Goal: Task Accomplishment & Management: Manage account settings

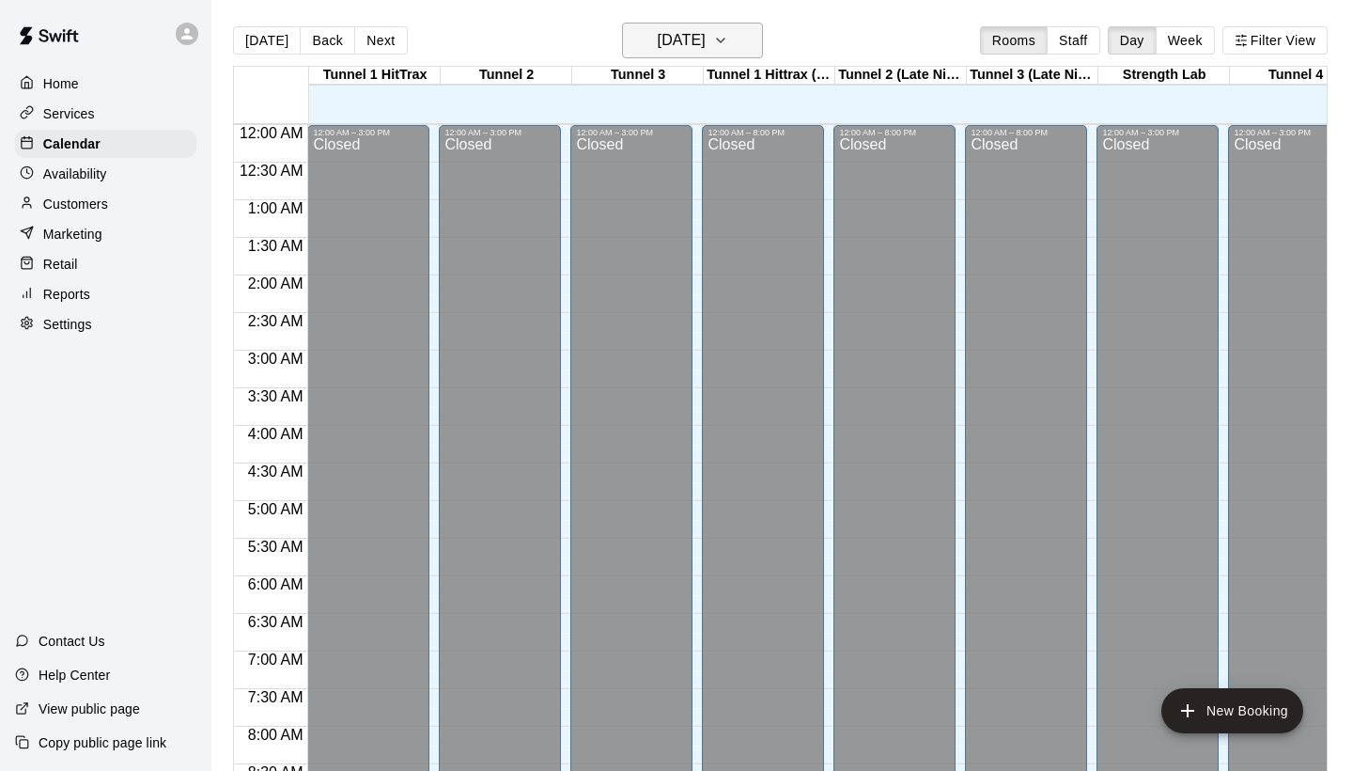
scroll to position [1082, 0]
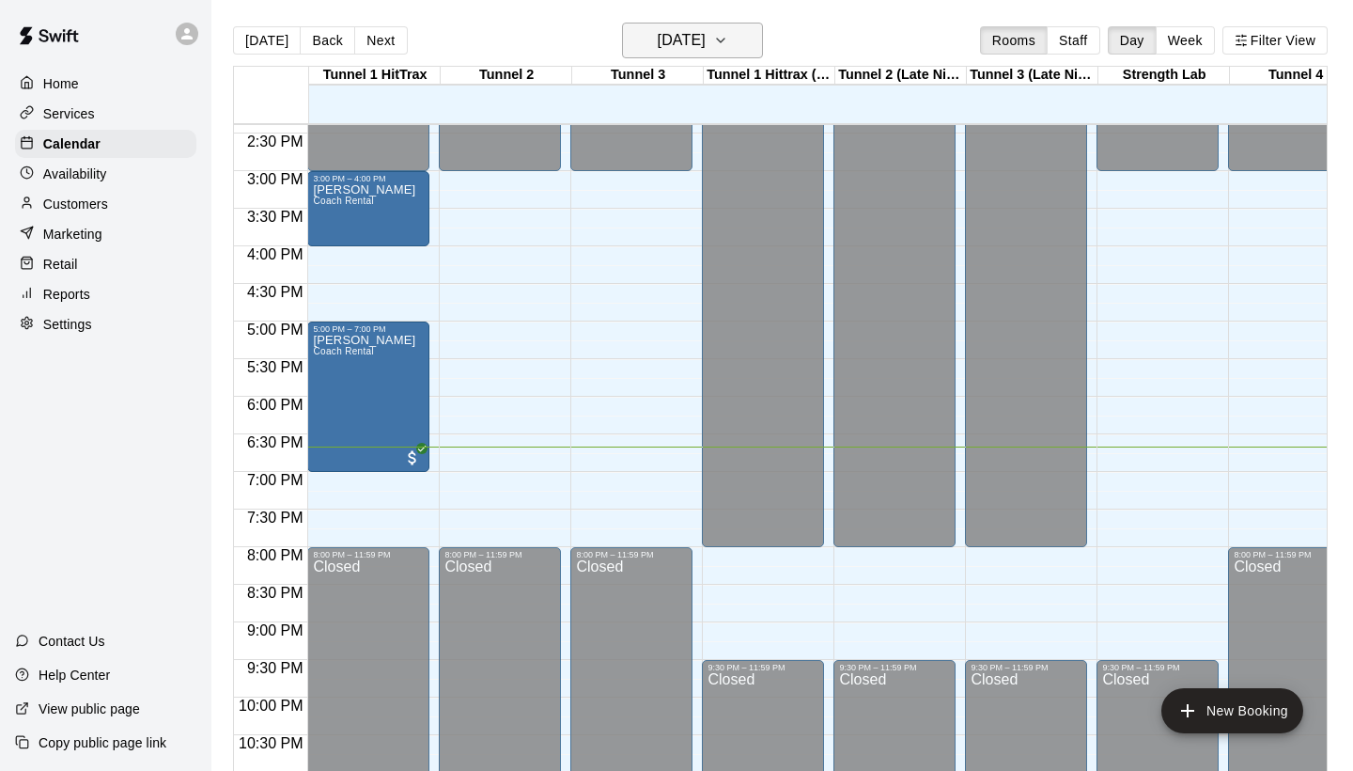
click at [733, 57] on button "[DATE]" at bounding box center [692, 41] width 141 height 36
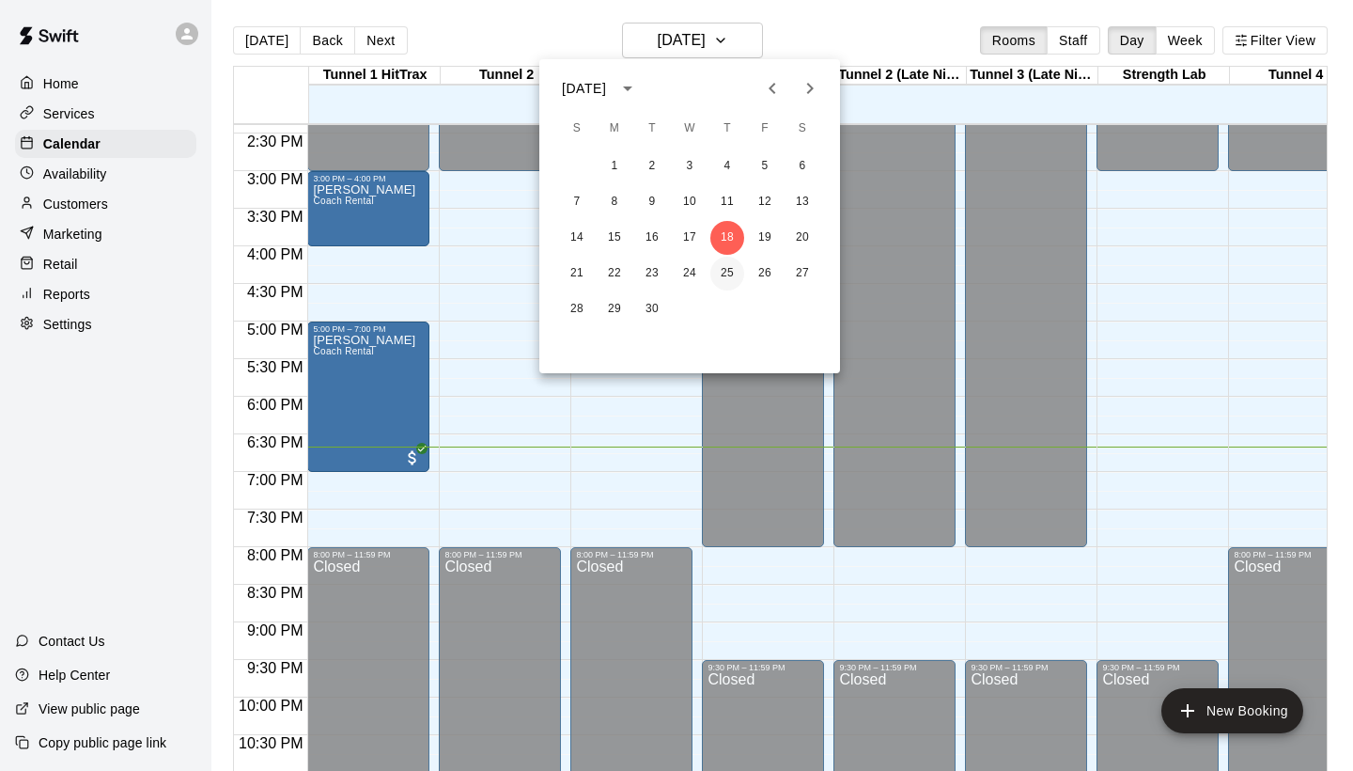
click at [726, 266] on button "25" at bounding box center [727, 274] width 34 height 34
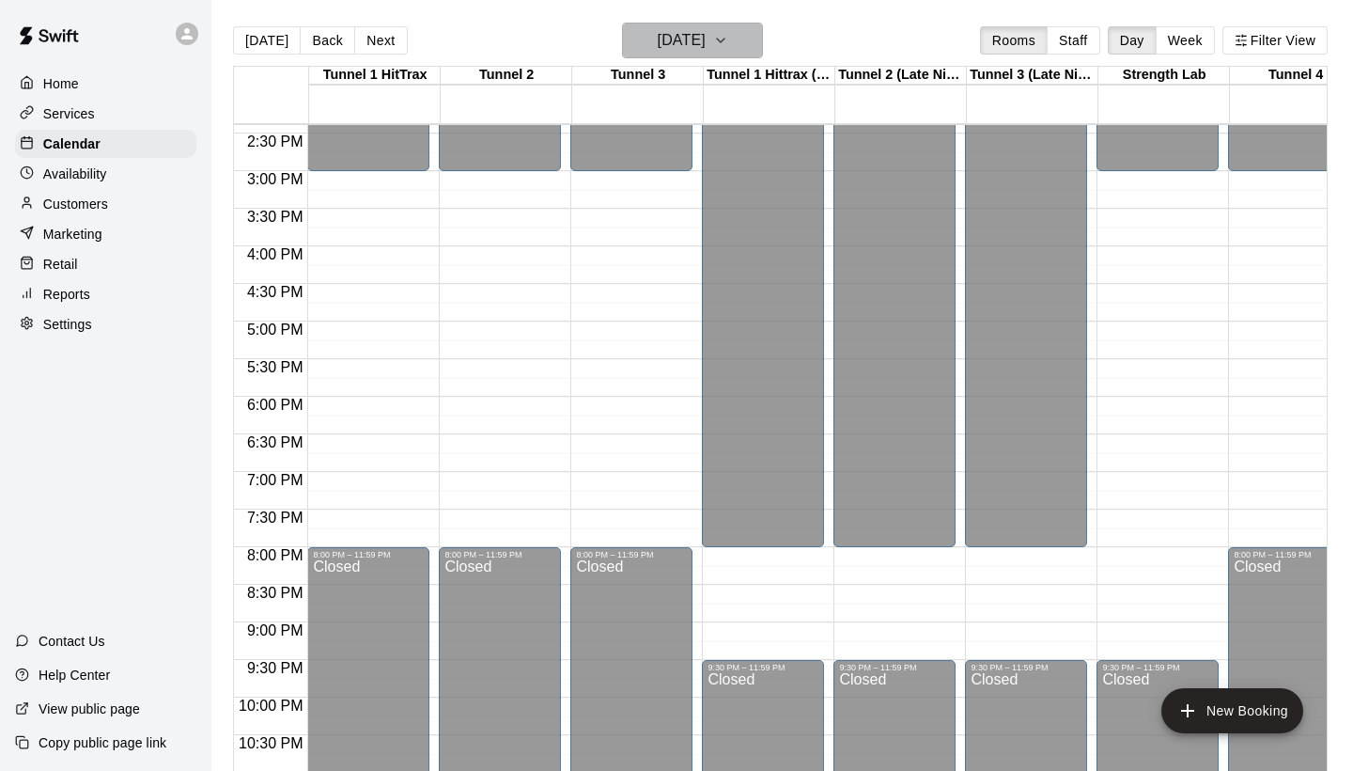
click at [683, 27] on h6 "Thursday Sep 25" at bounding box center [682, 40] width 48 height 26
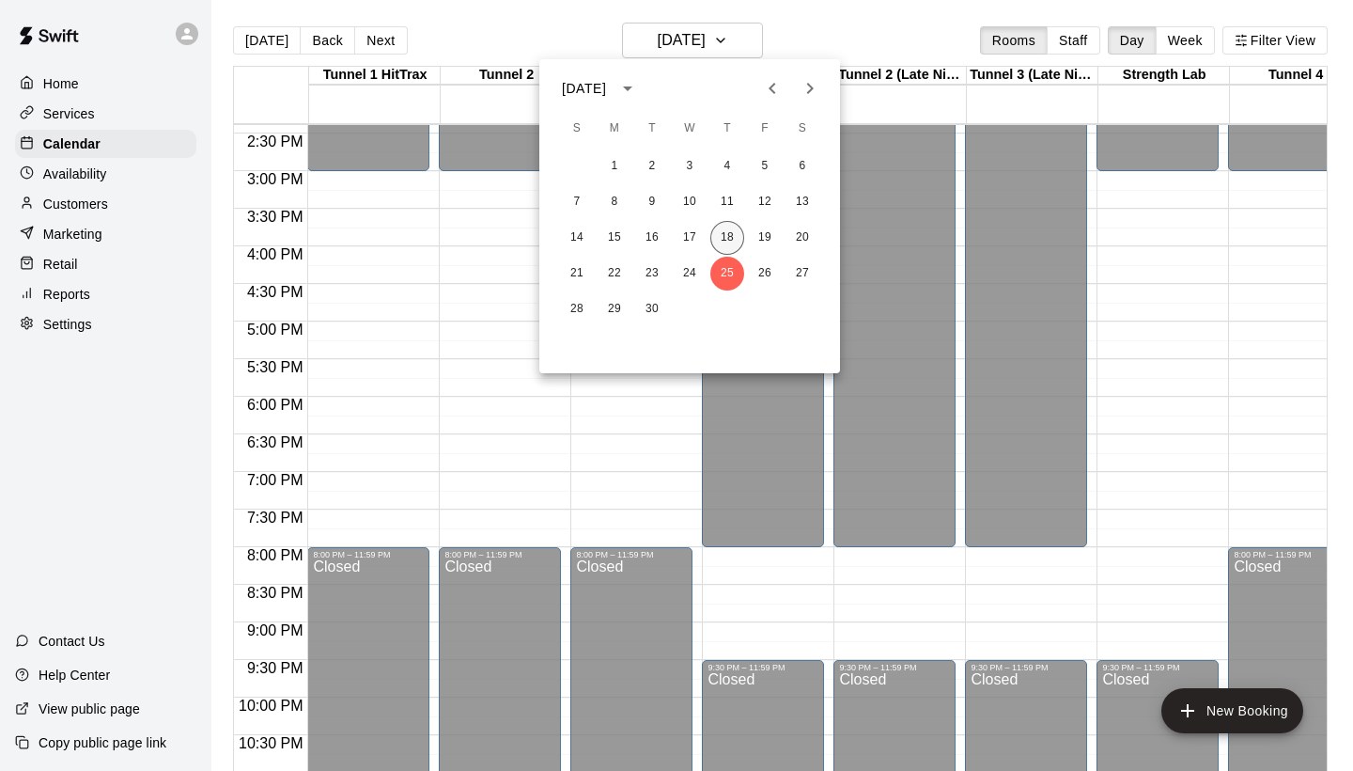
click at [737, 236] on button "18" at bounding box center [727, 238] width 34 height 34
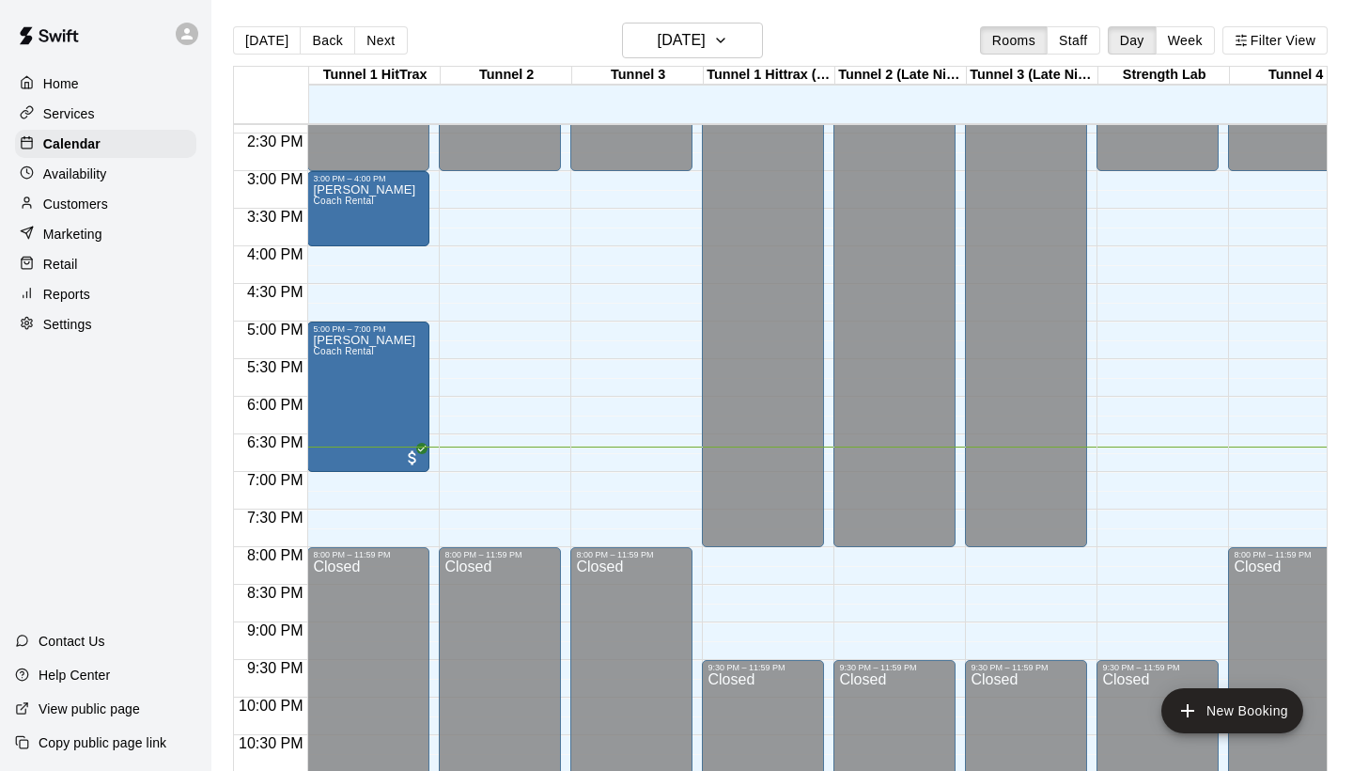
click at [645, 60] on div "Today Back Next Thursday Sep 18 Rooms Staff Day Week Filter View" at bounding box center [780, 44] width 1095 height 43
click at [658, 46] on h6 "[DATE]" at bounding box center [682, 40] width 48 height 26
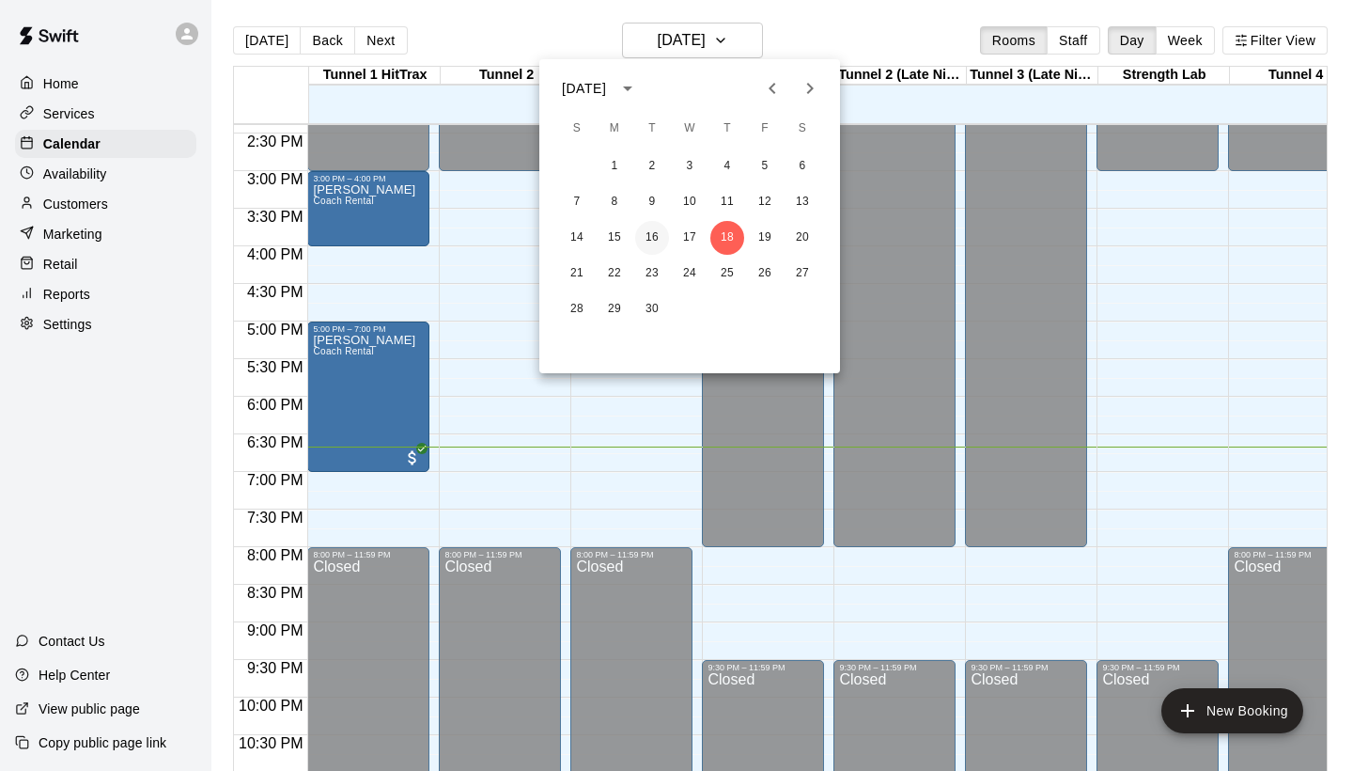
click at [654, 236] on button "16" at bounding box center [652, 238] width 34 height 34
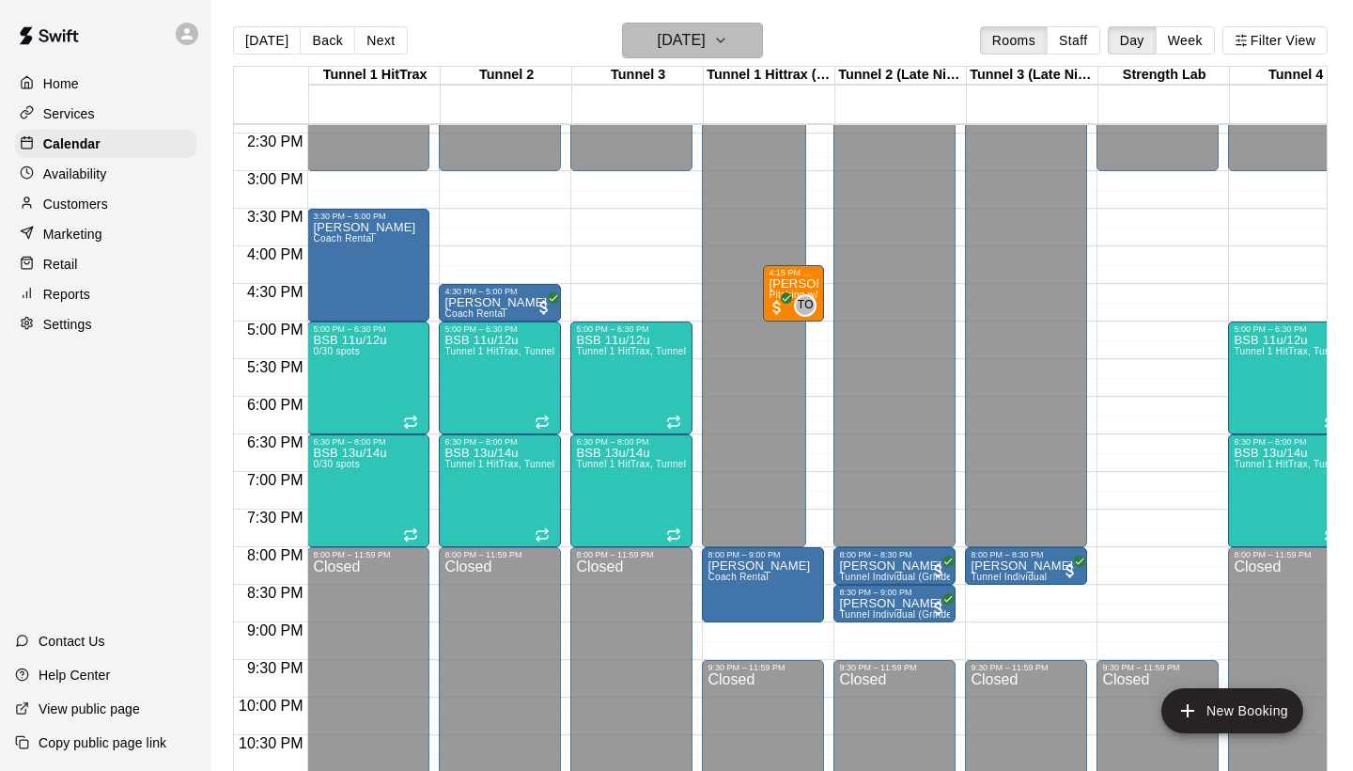
click at [656, 25] on button "Tuesday Sep 16" at bounding box center [692, 41] width 141 height 36
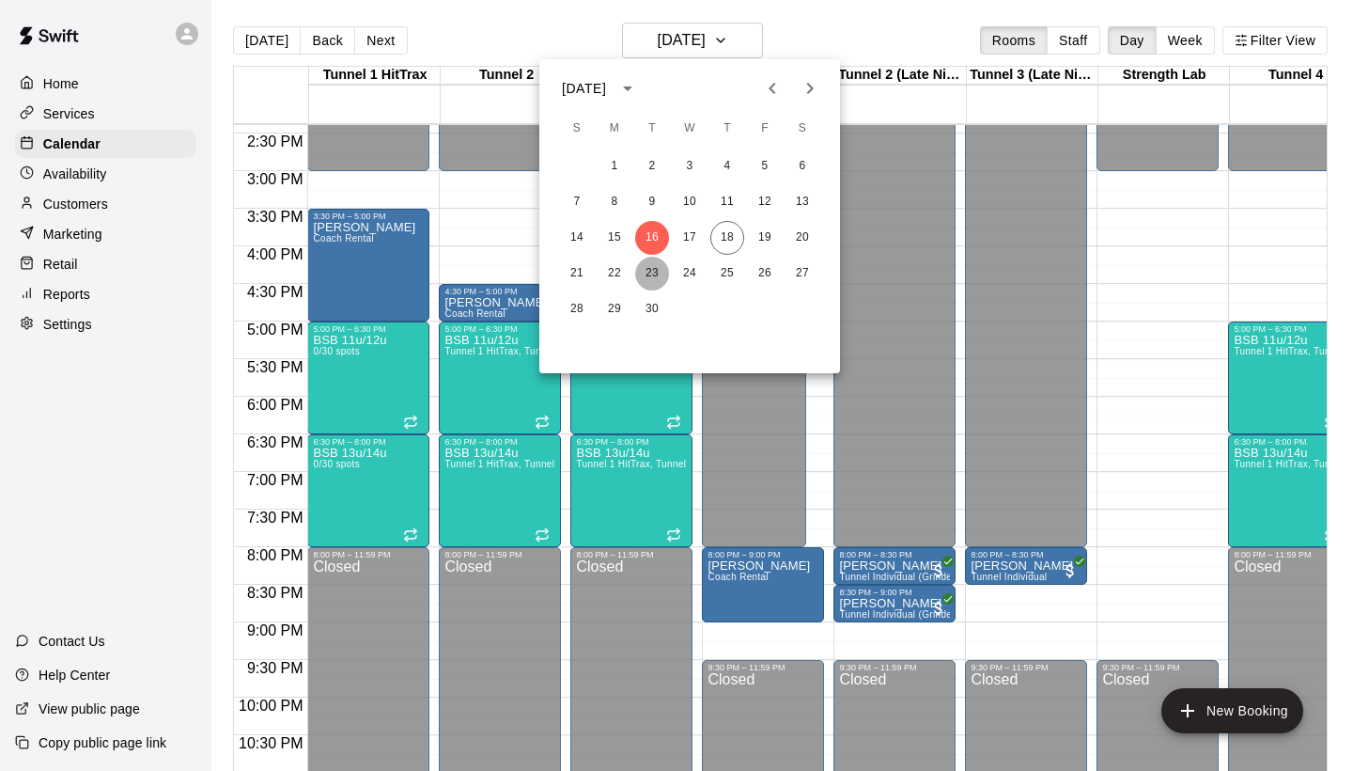
click at [647, 272] on button "23" at bounding box center [652, 274] width 34 height 34
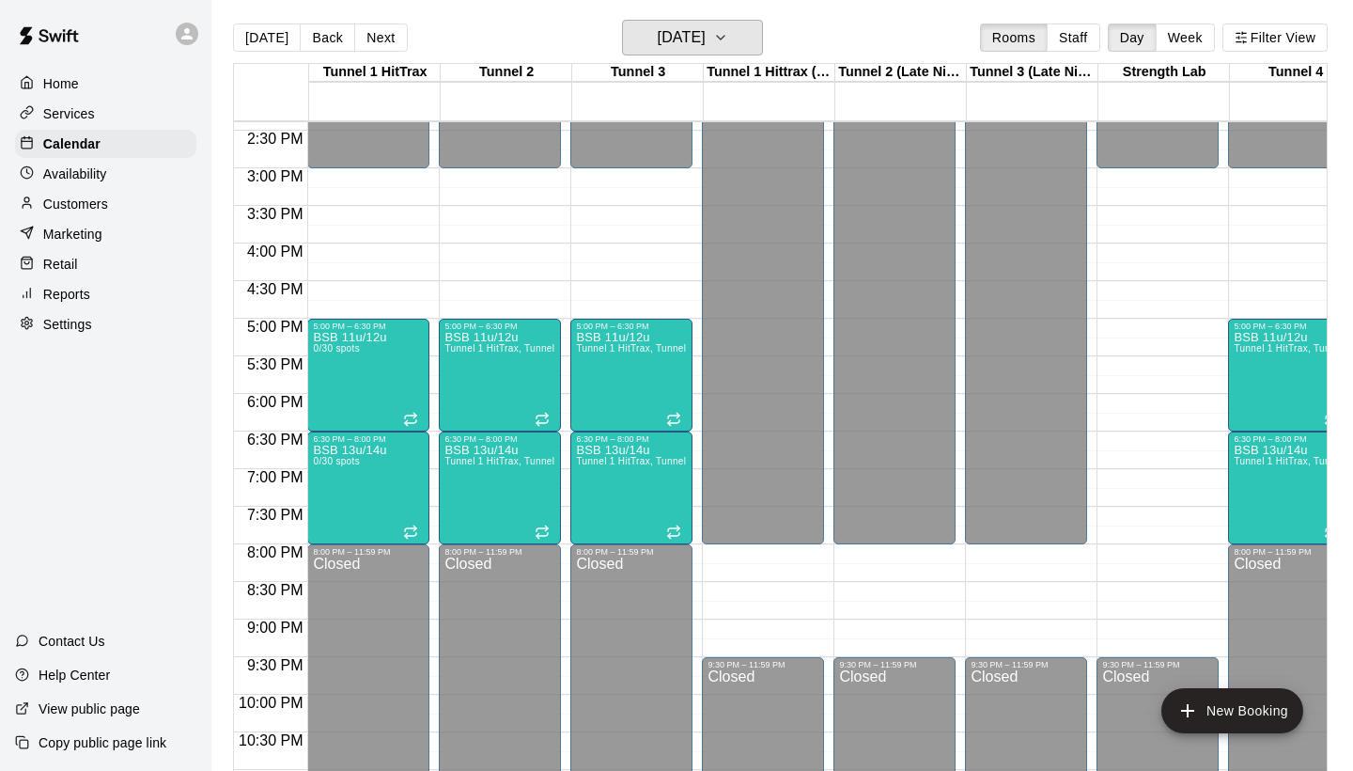
scroll to position [0, 0]
click at [264, 28] on button "[DATE]" at bounding box center [267, 37] width 68 height 28
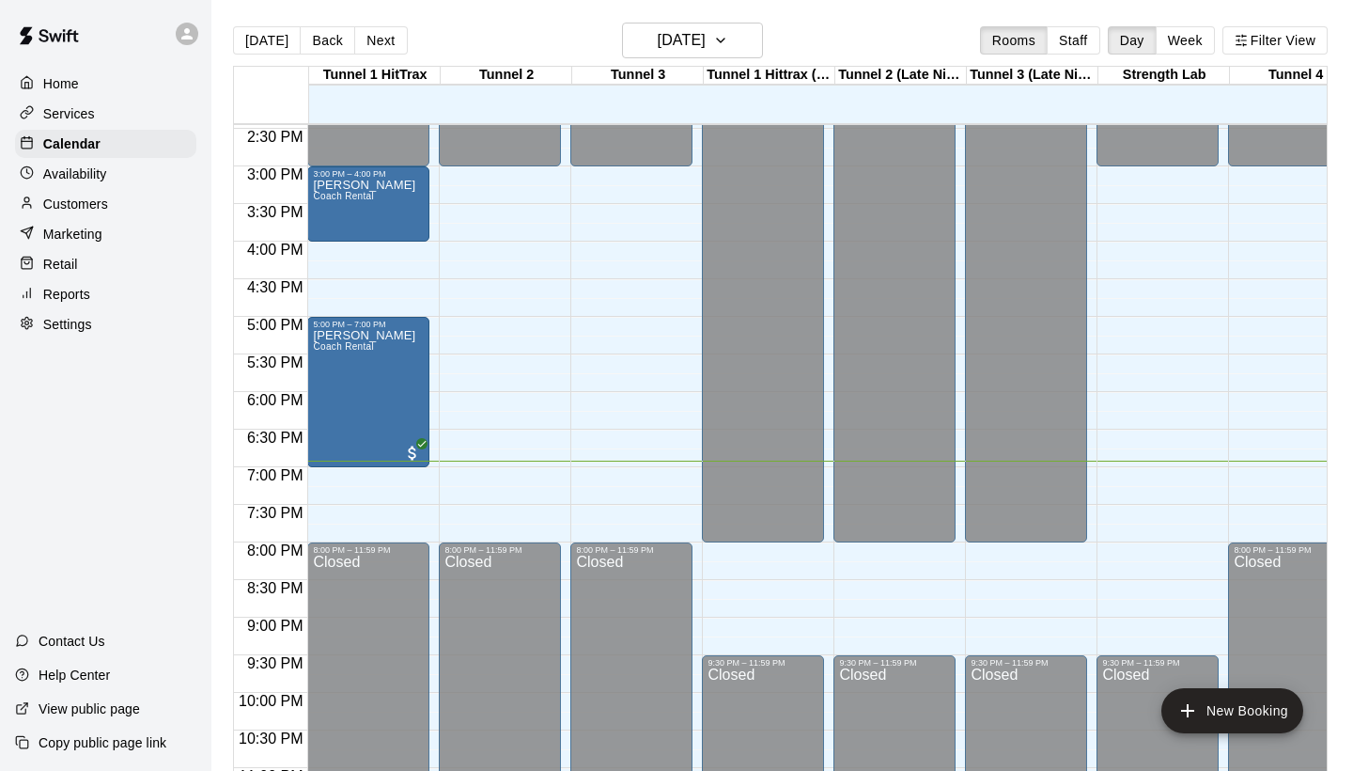
scroll to position [1086, 0]
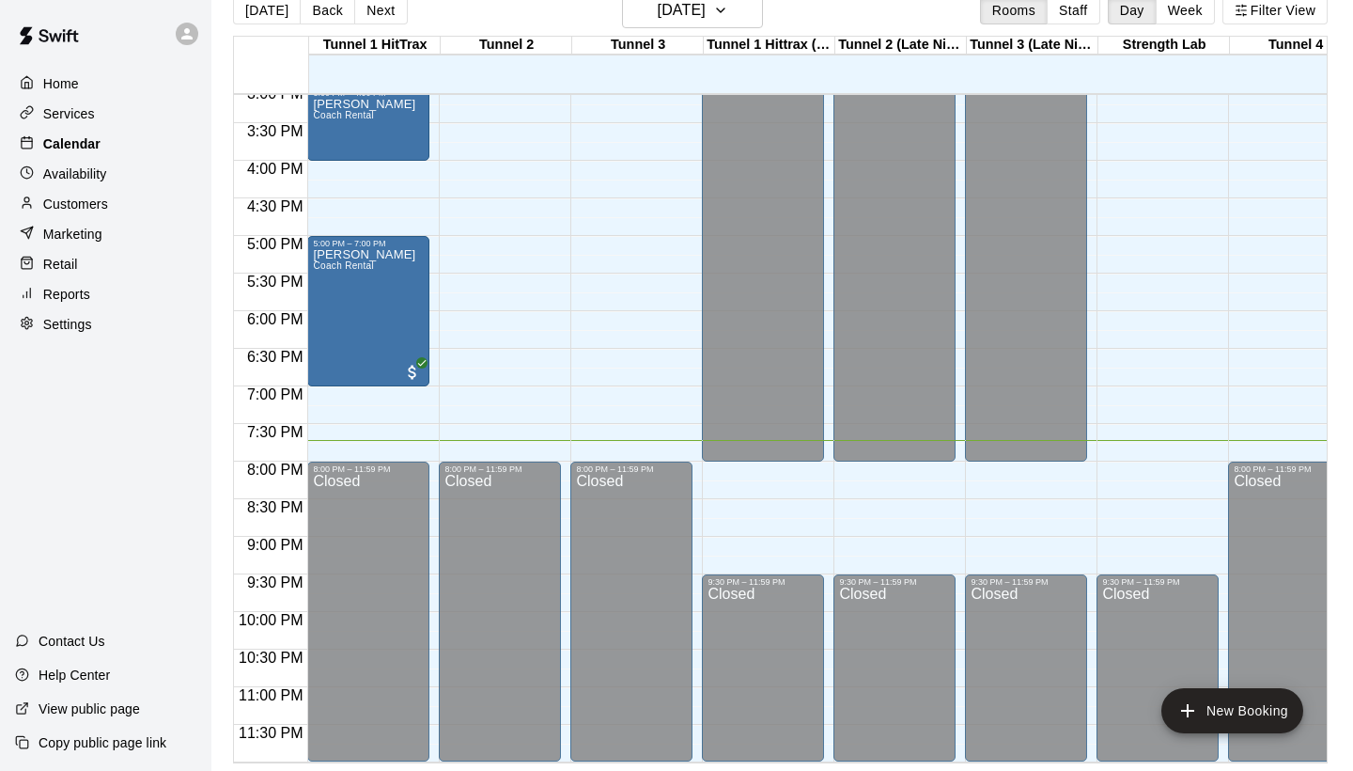
scroll to position [1138, 0]
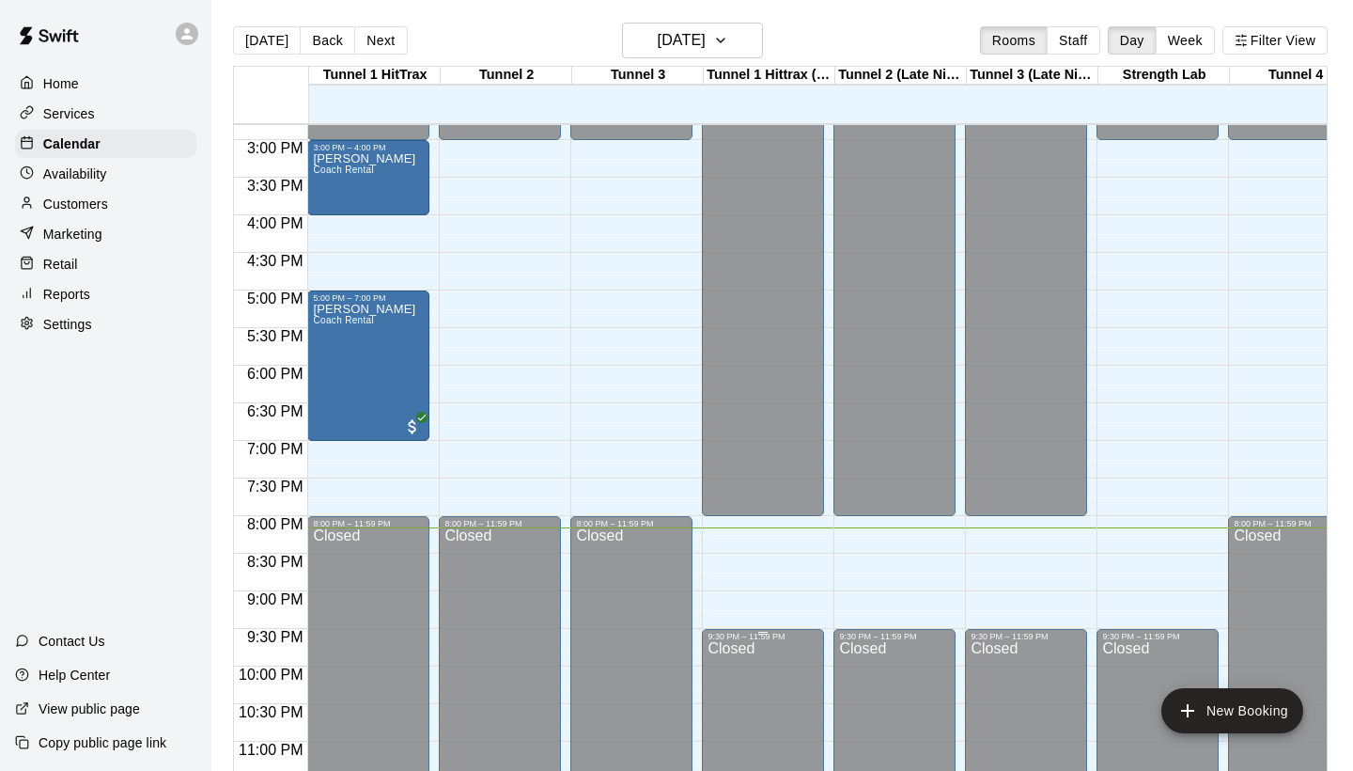
scroll to position [1113, 0]
click at [1263, 696] on button "New Booking" at bounding box center [1233, 710] width 142 height 45
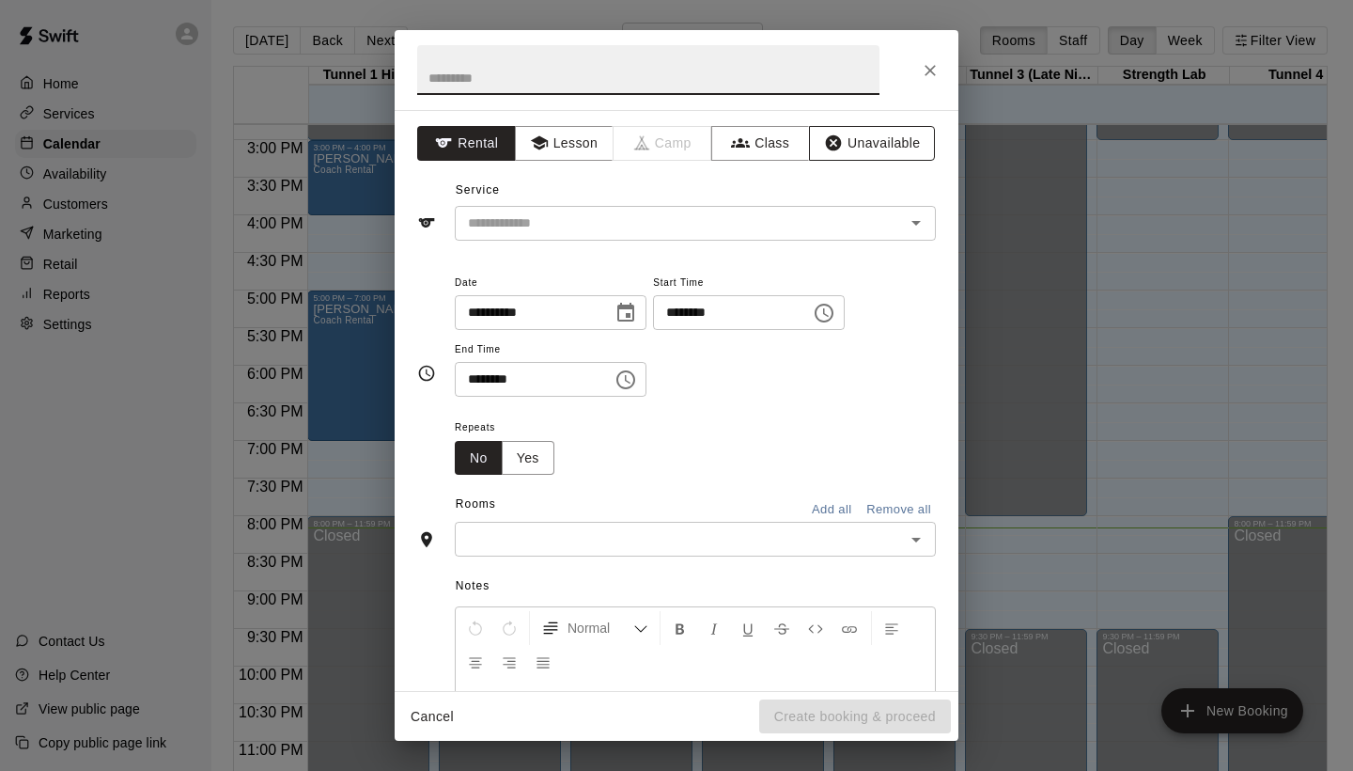
click at [824, 151] on icon "button" at bounding box center [833, 142] width 19 height 19
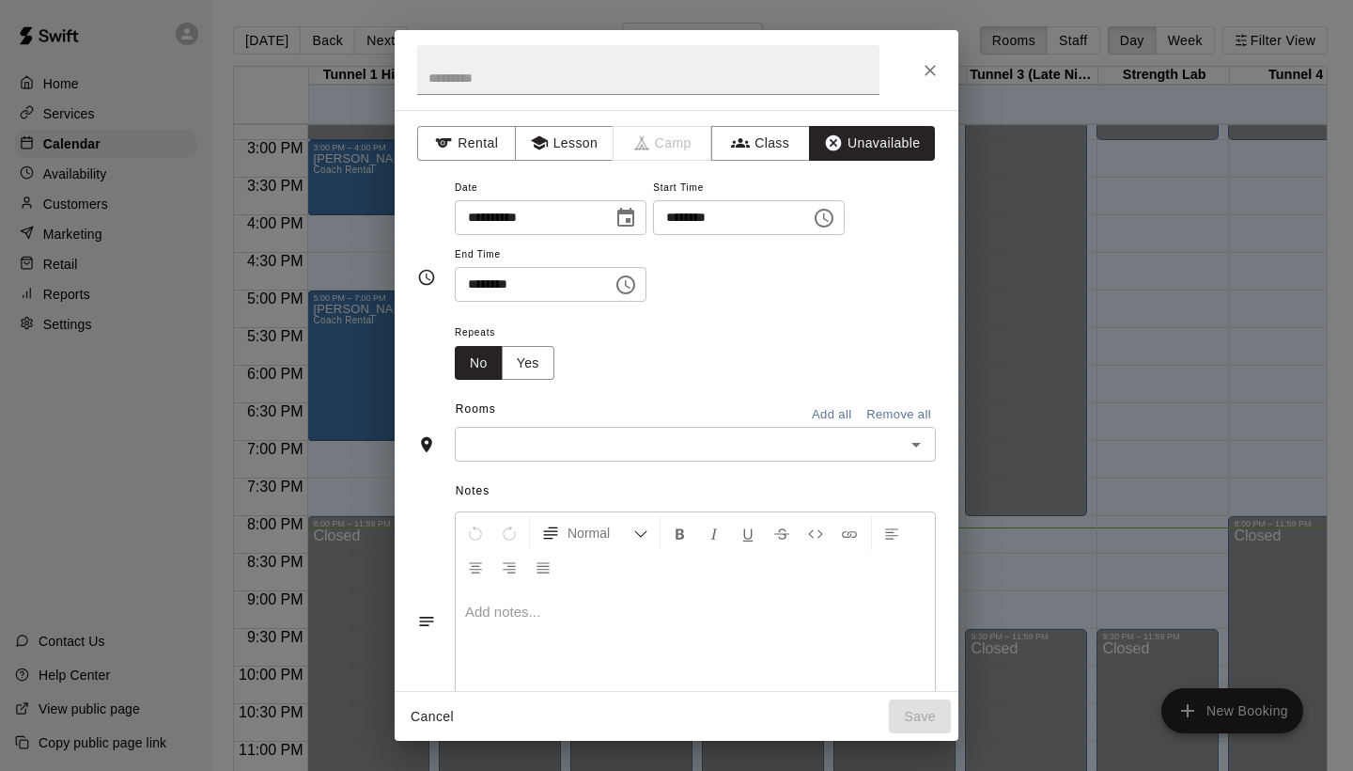
click at [683, 222] on input "********" at bounding box center [725, 217] width 145 height 35
click at [824, 415] on button "Add all" at bounding box center [832, 414] width 60 height 29
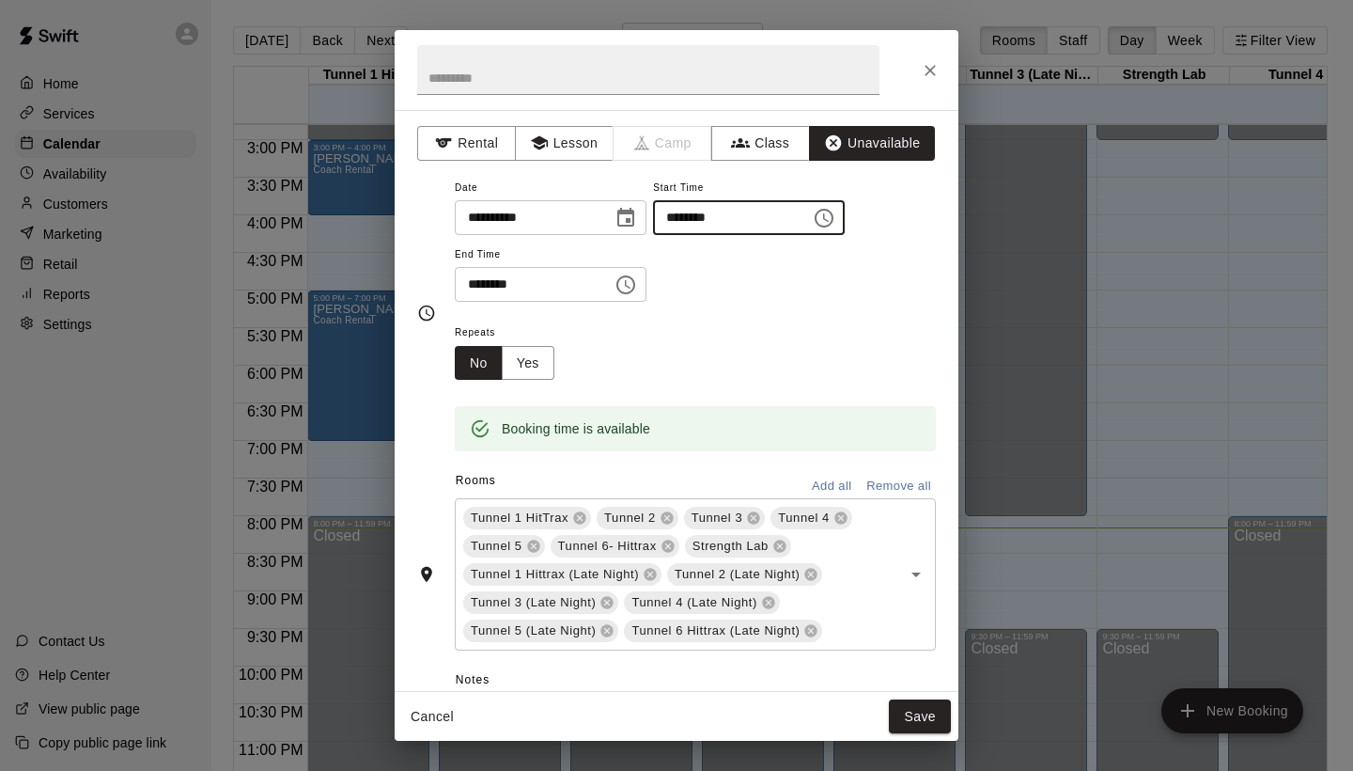
click at [695, 219] on input "********" at bounding box center [725, 217] width 145 height 35
click at [679, 219] on input "********" at bounding box center [725, 217] width 145 height 35
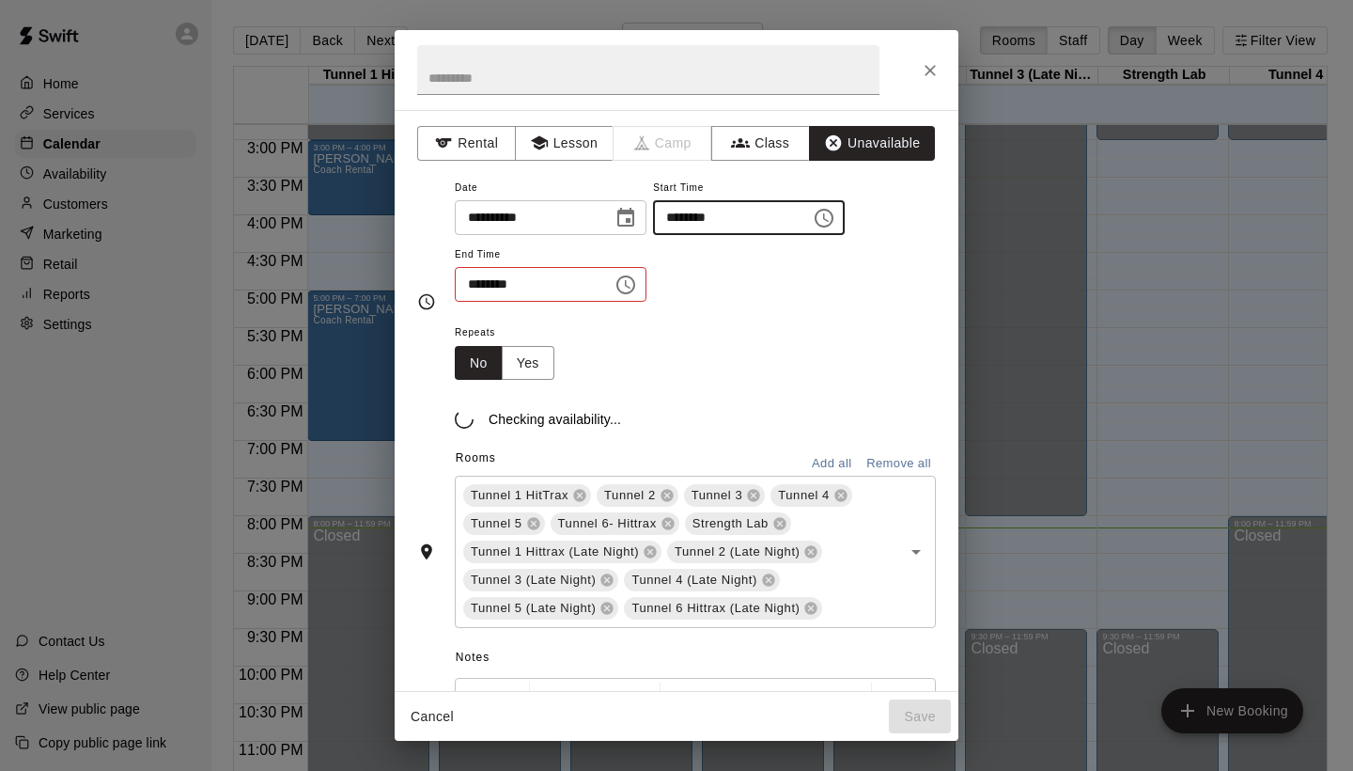
type input "********"
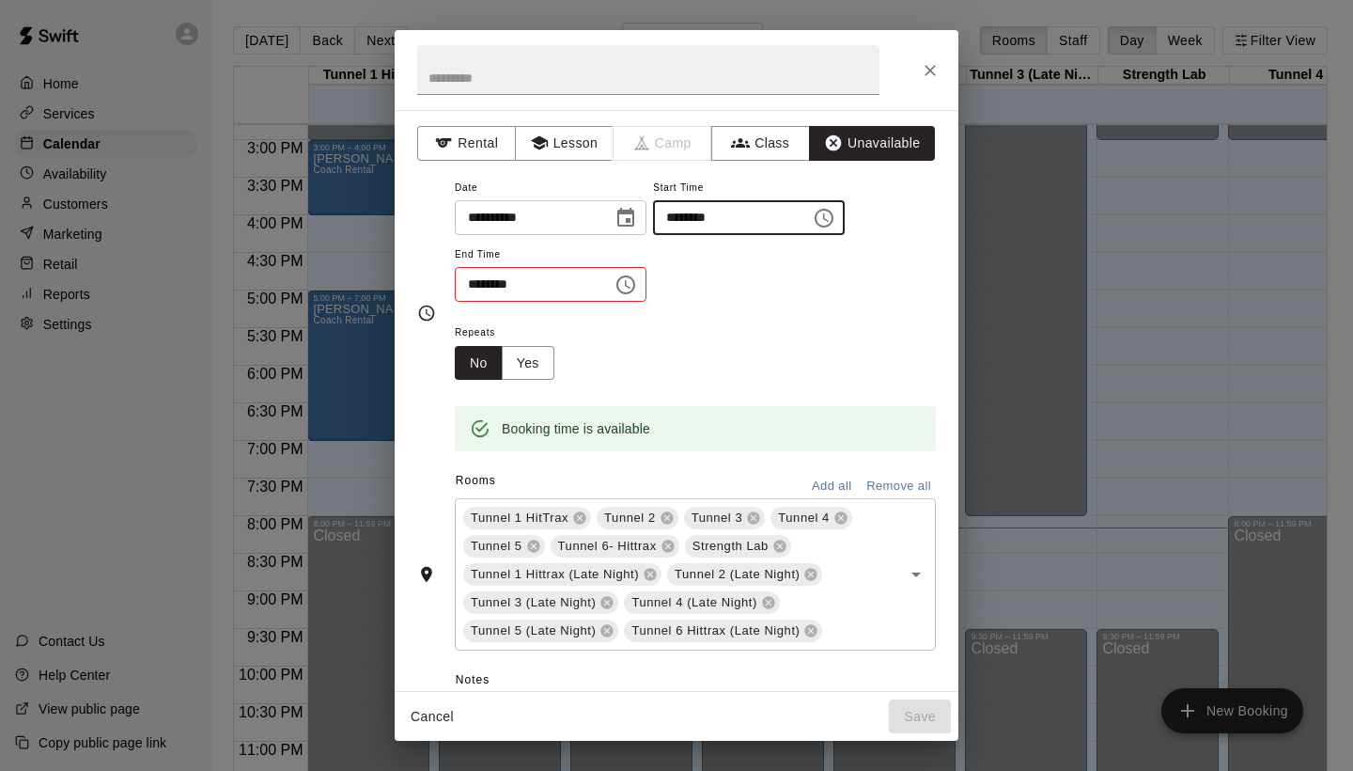
click at [472, 284] on input "********" at bounding box center [527, 284] width 145 height 35
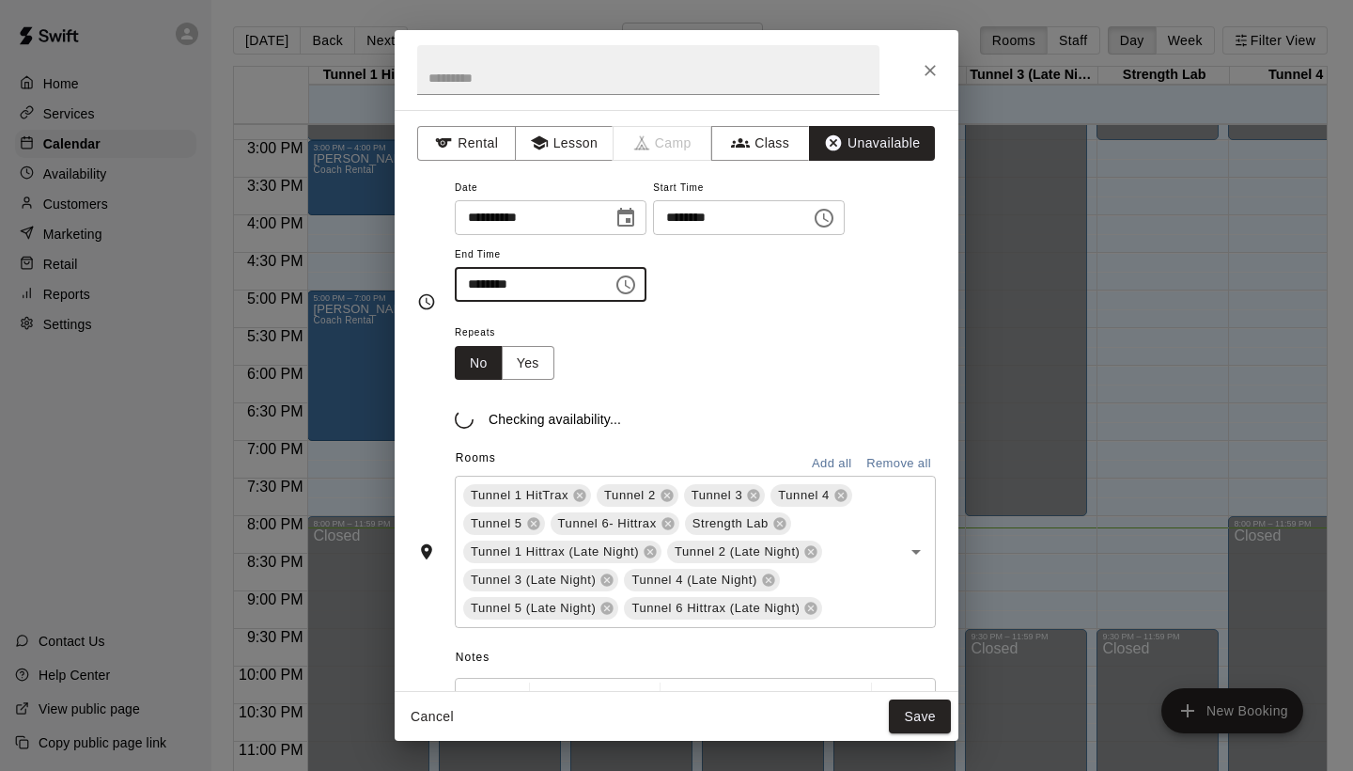
type input "********"
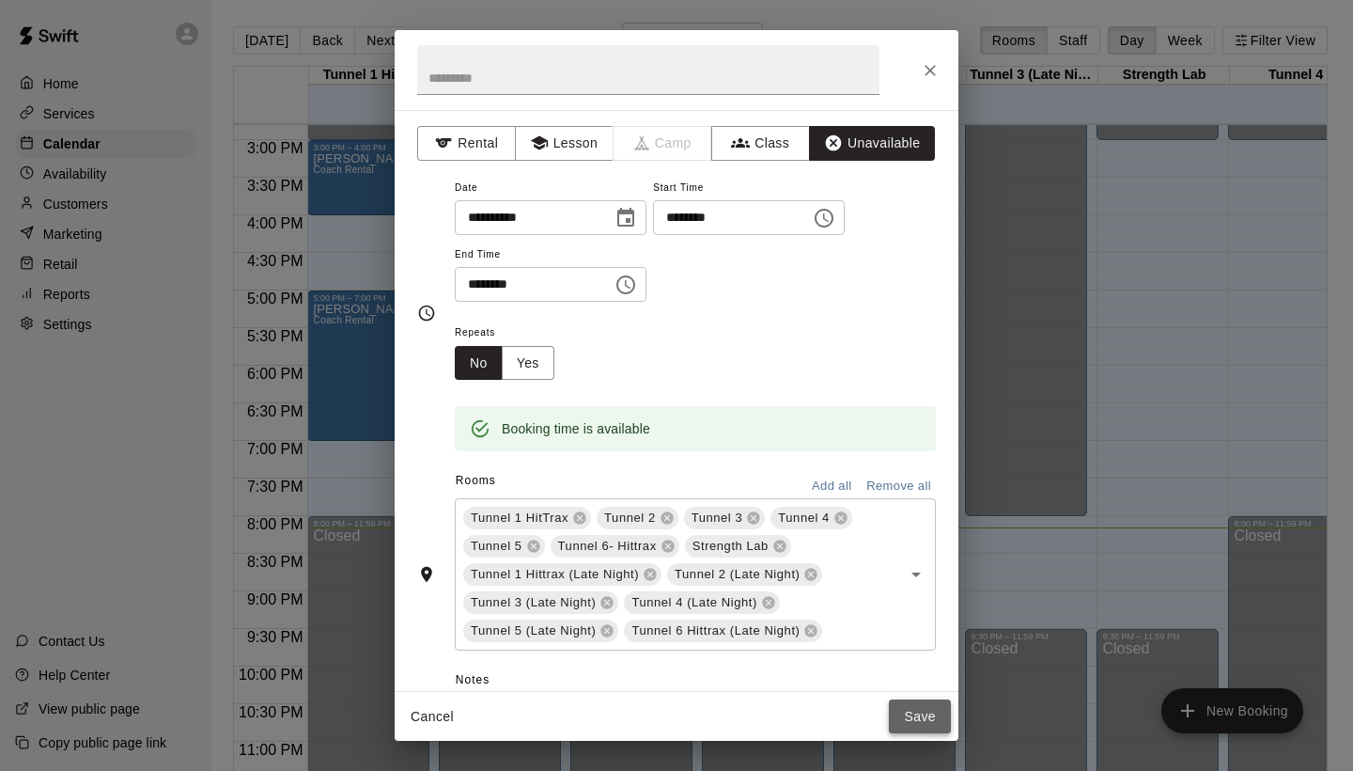
click at [908, 711] on button "Save" at bounding box center [920, 716] width 62 height 35
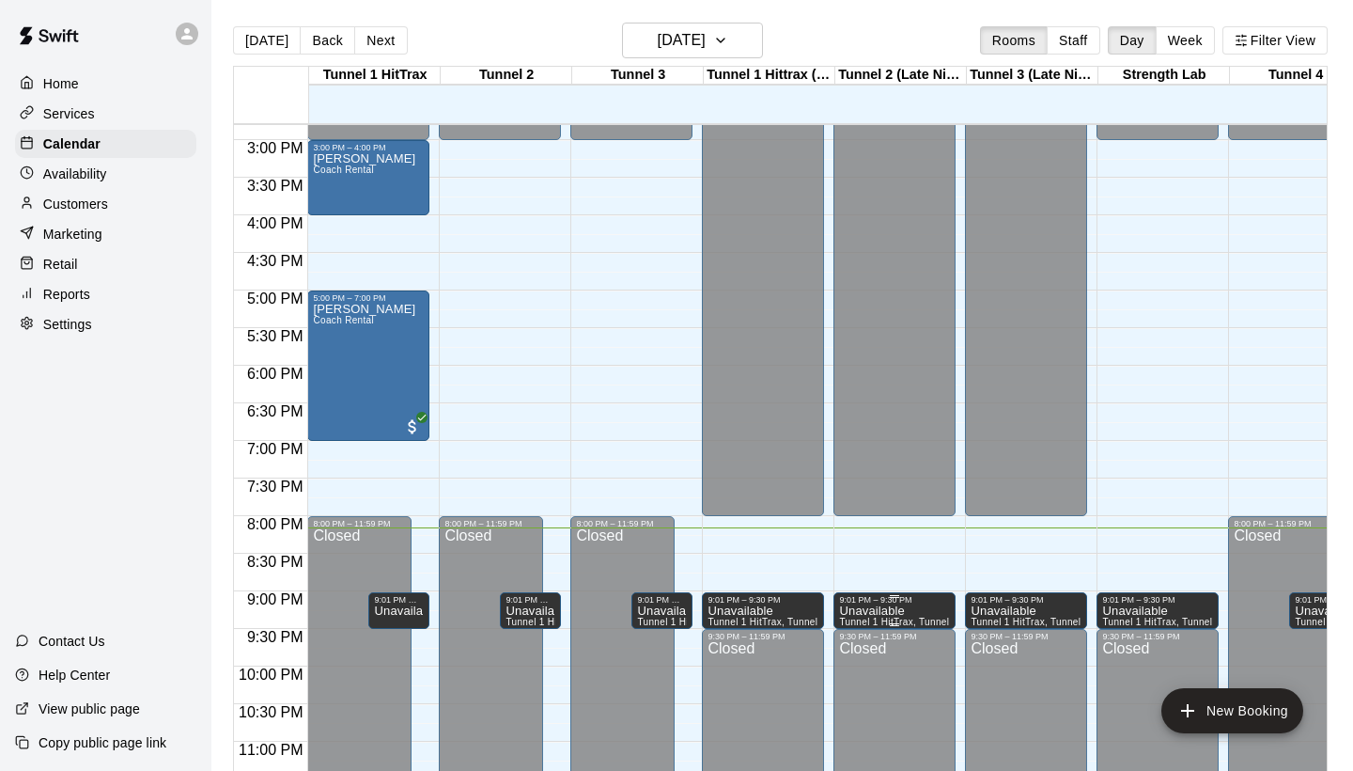
click at [866, 676] on icon "delete" at bounding box center [859, 670] width 23 height 23
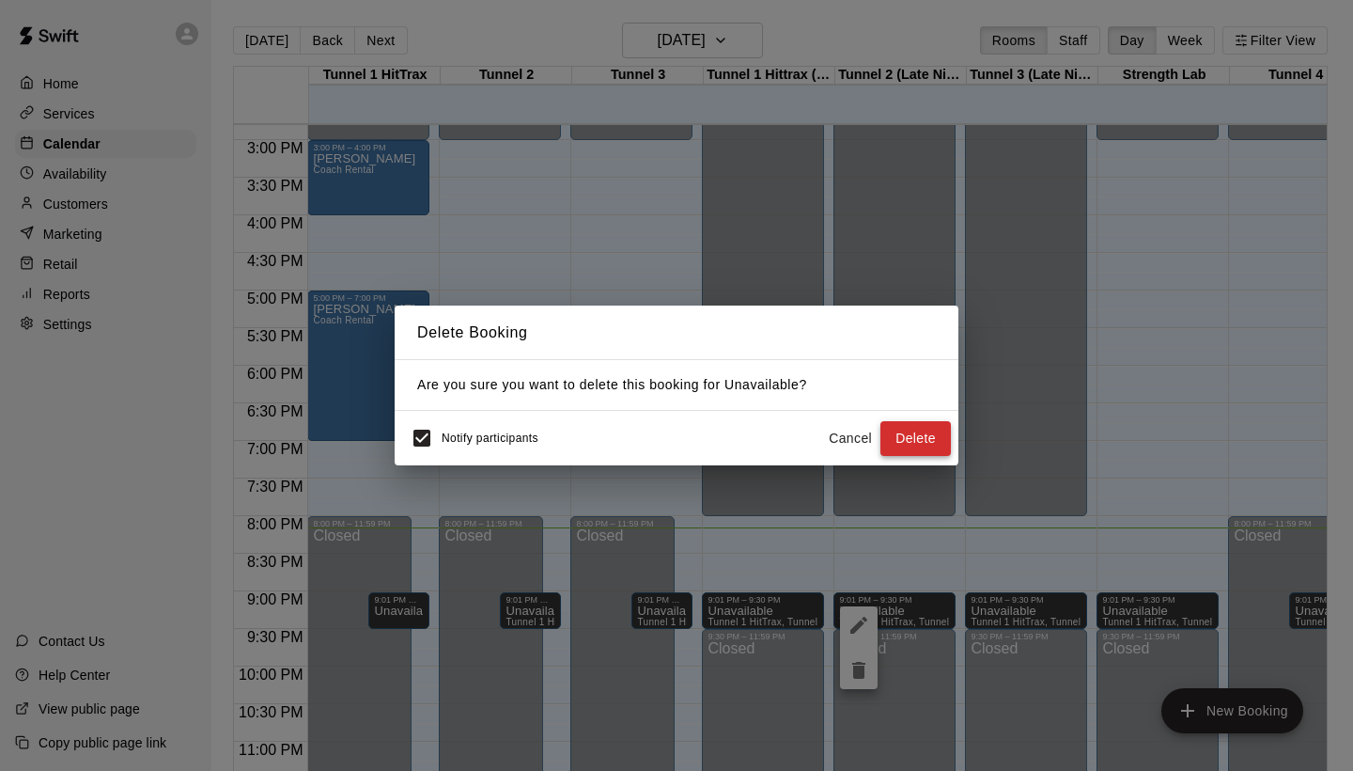
click at [906, 450] on button "Delete" at bounding box center [916, 438] width 70 height 35
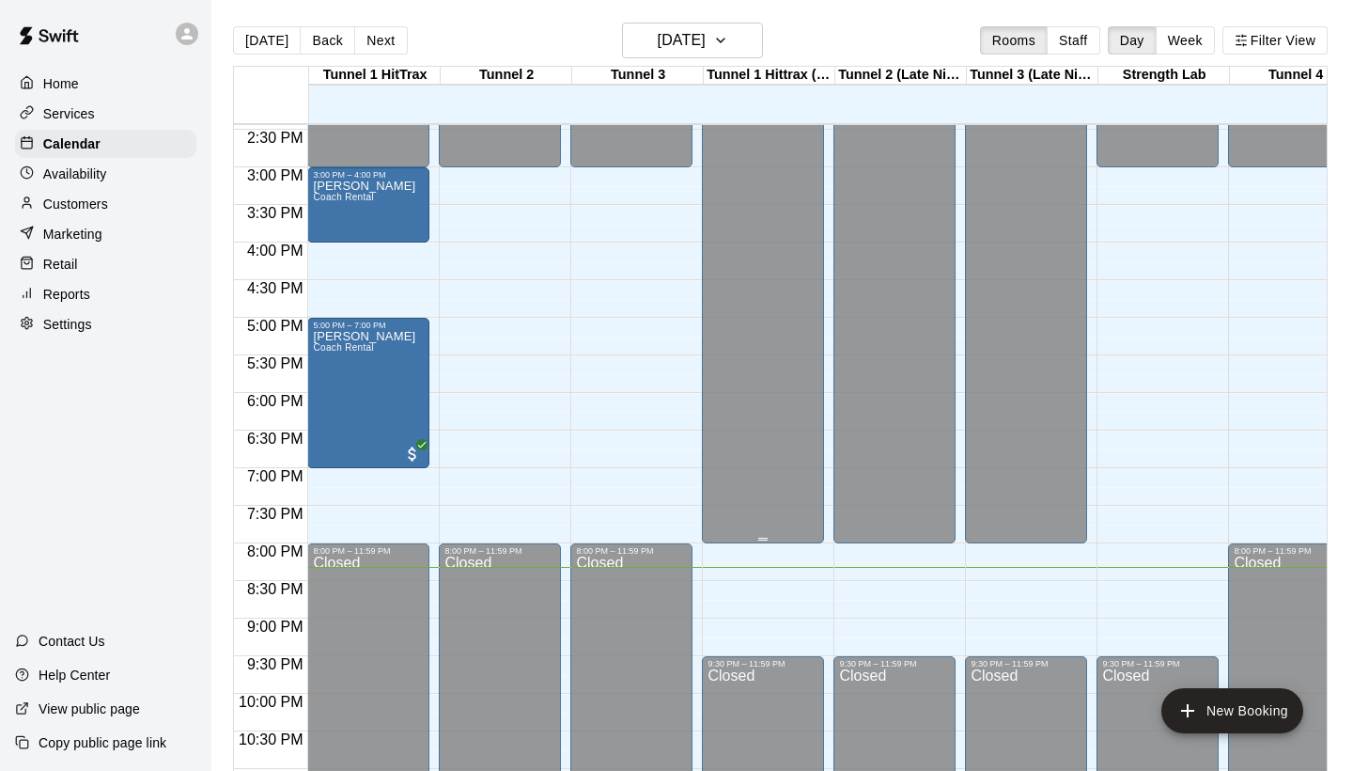
scroll to position [1085, 0]
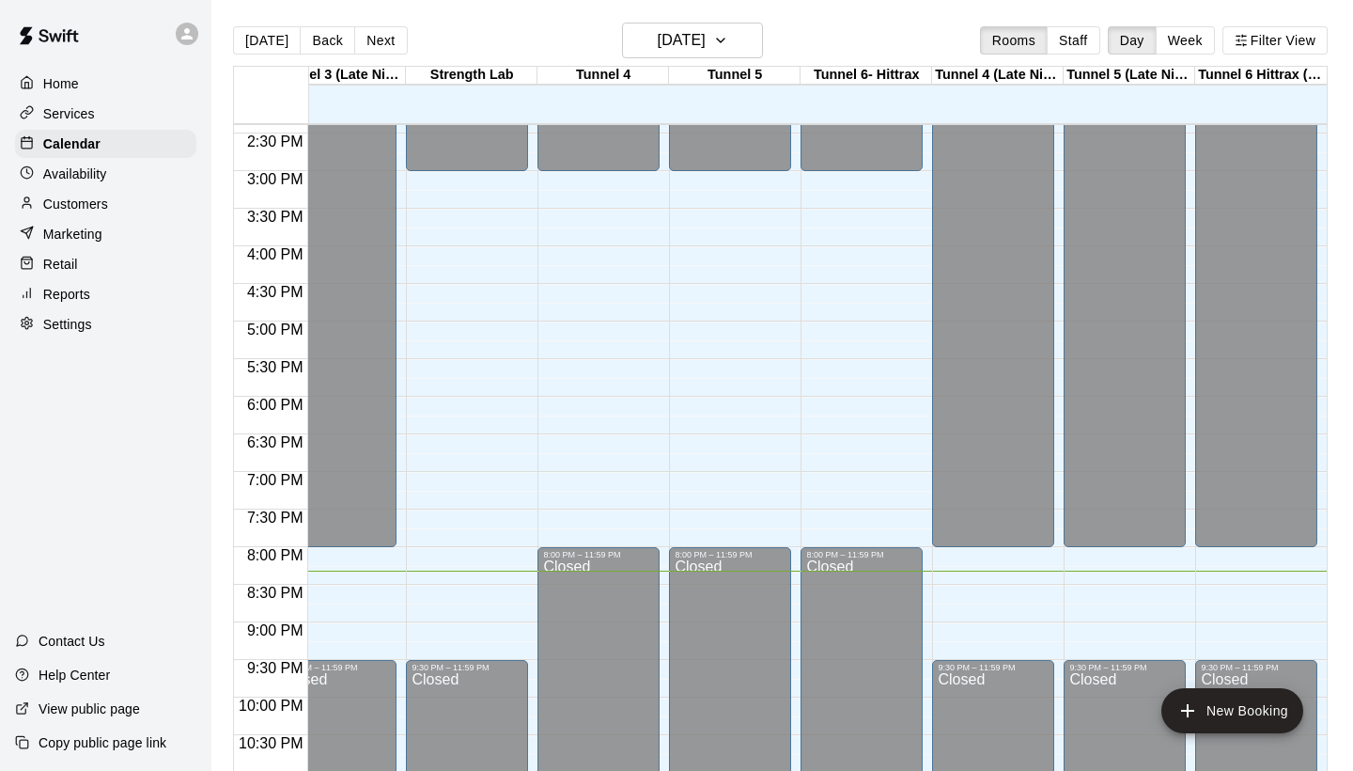
scroll to position [0, 692]
click at [1056, 4] on main "Today Back Next Thursday Sep 18 Rooms Staff Day Week Filter View Tunnel 1 HitTr…" at bounding box center [782, 400] width 1142 height 801
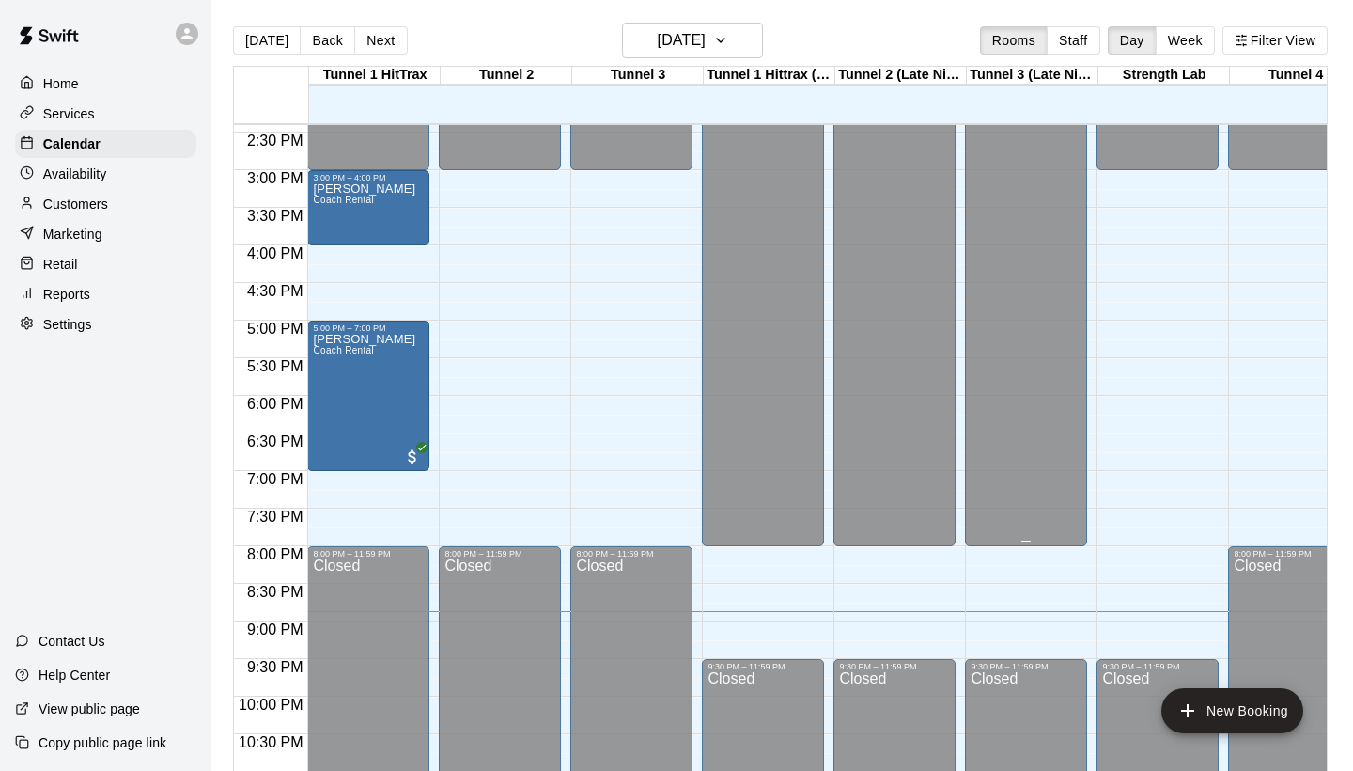
scroll to position [1083, 0]
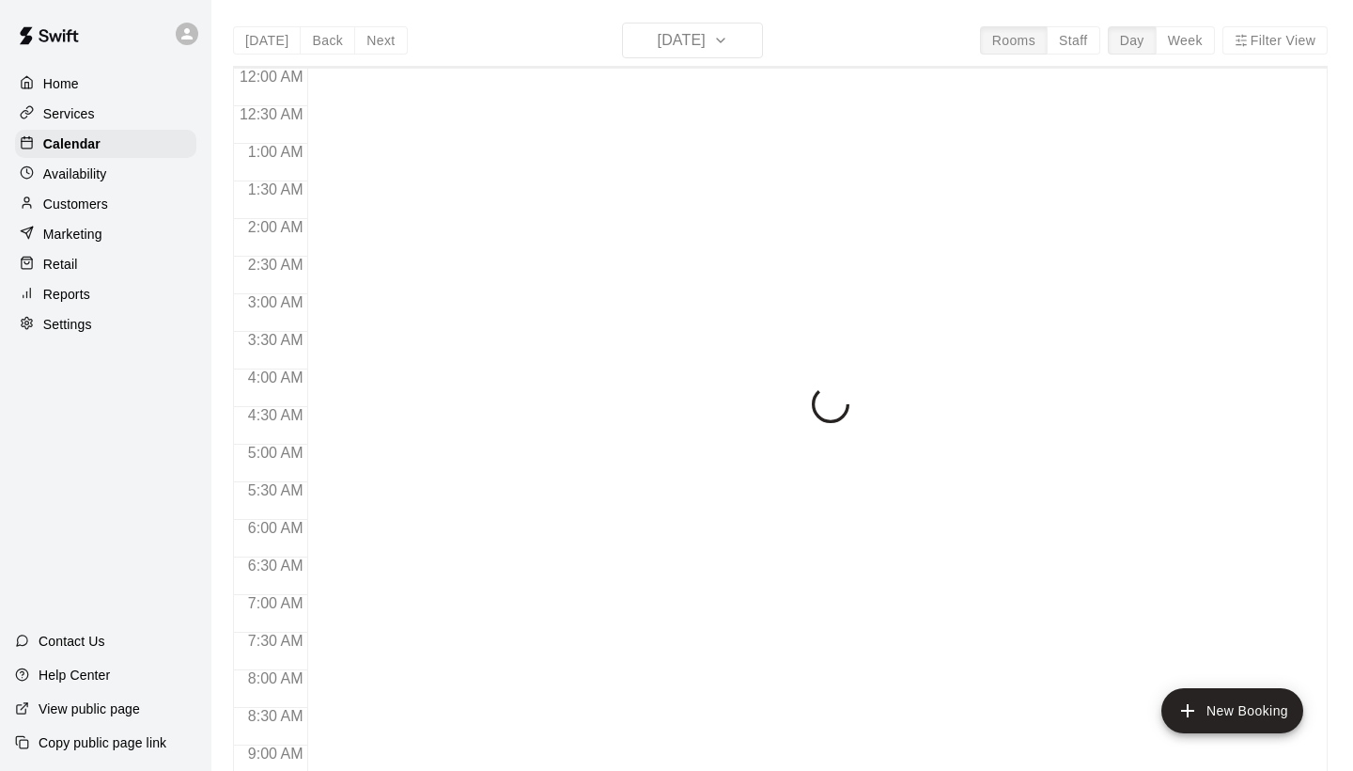
scroll to position [1082, 0]
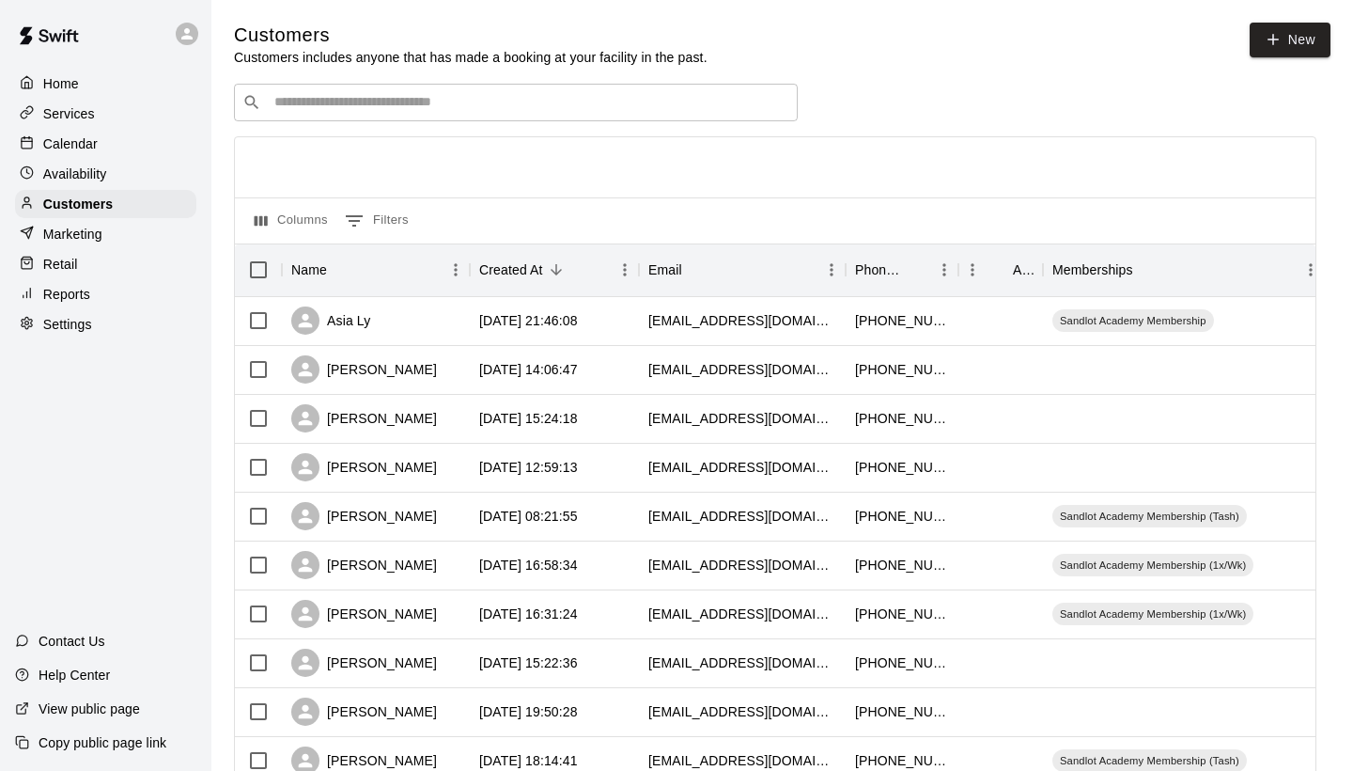
click at [148, 137] on div "Calendar" at bounding box center [105, 144] width 181 height 28
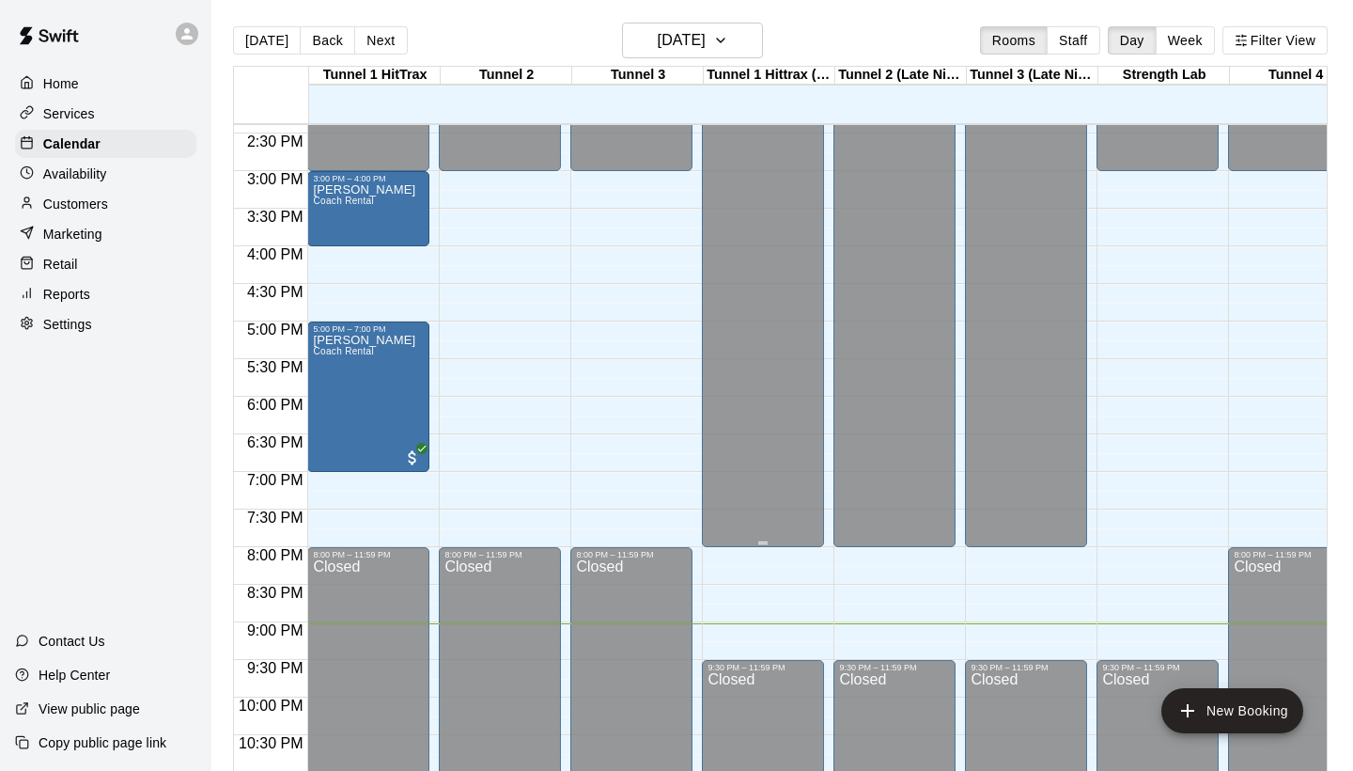
scroll to position [1082, 0]
